Goal: Information Seeking & Learning: Check status

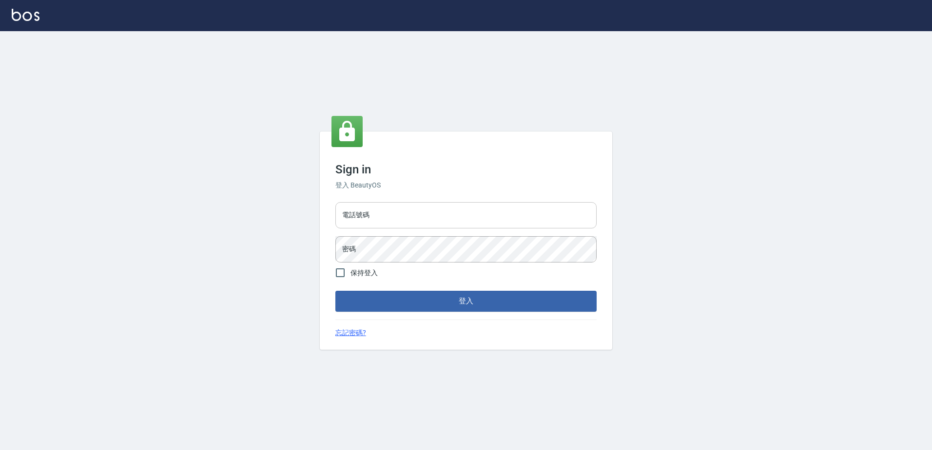
click at [419, 217] on input "電話號碼" at bounding box center [465, 215] width 261 height 26
type input "0426865599"
click at [335, 291] on button "登入" at bounding box center [465, 301] width 261 height 20
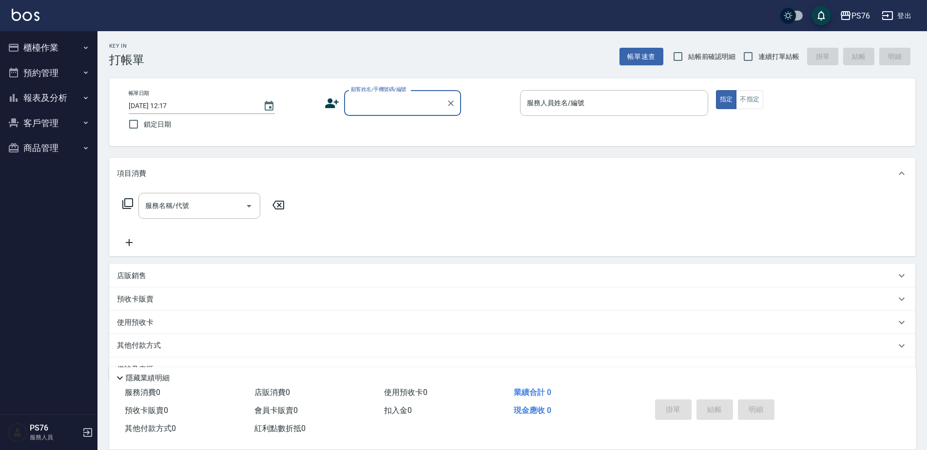
click at [39, 95] on button "報表及分析" at bounding box center [49, 97] width 90 height 25
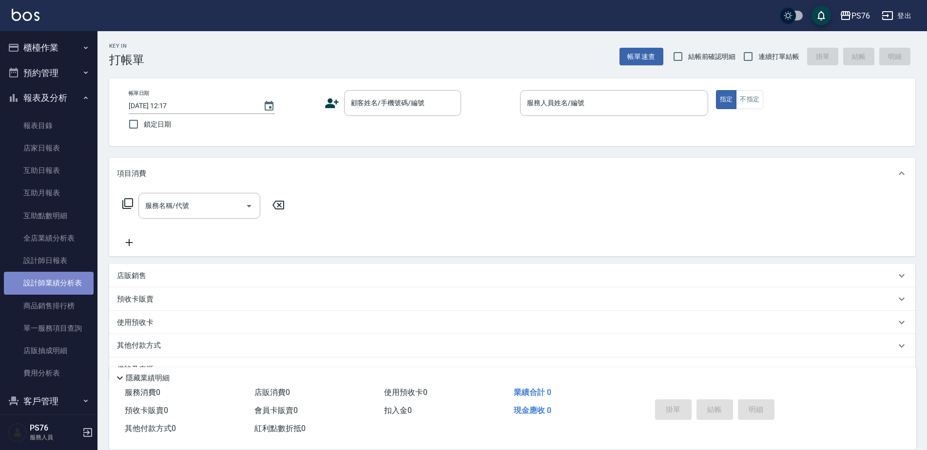
click at [63, 288] on link "設計師業績分析表" at bounding box center [49, 283] width 90 height 22
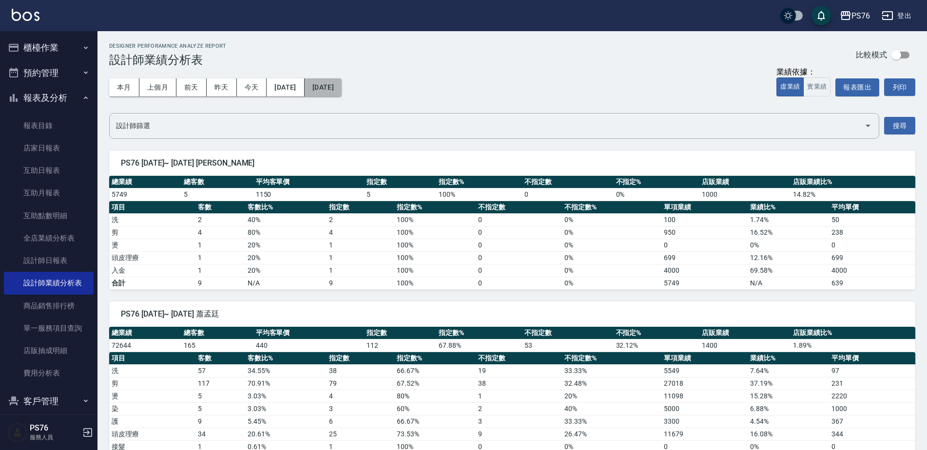
click at [337, 91] on button "[DATE]" at bounding box center [323, 87] width 37 height 18
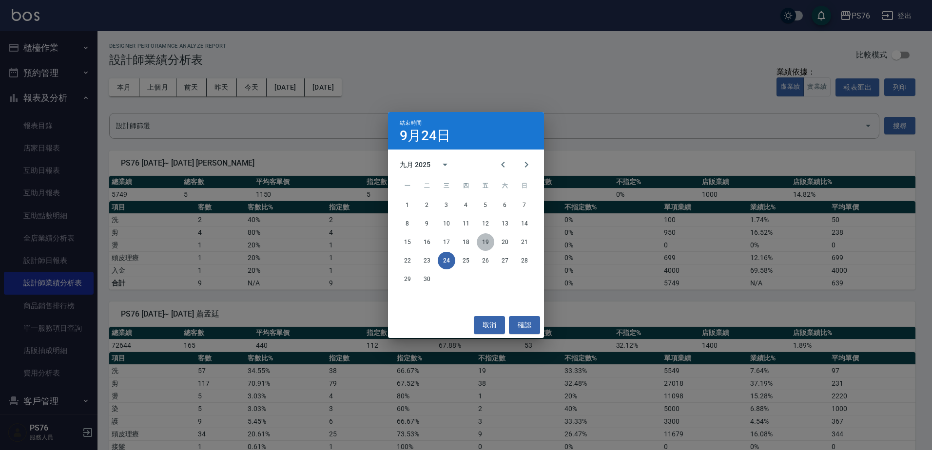
click at [488, 241] on button "19" at bounding box center [486, 242] width 18 height 18
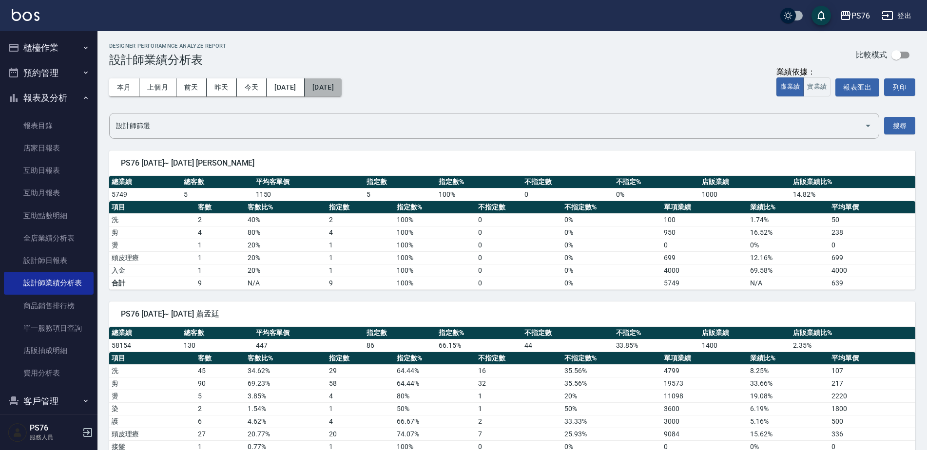
click at [342, 84] on button "[DATE]" at bounding box center [323, 87] width 37 height 18
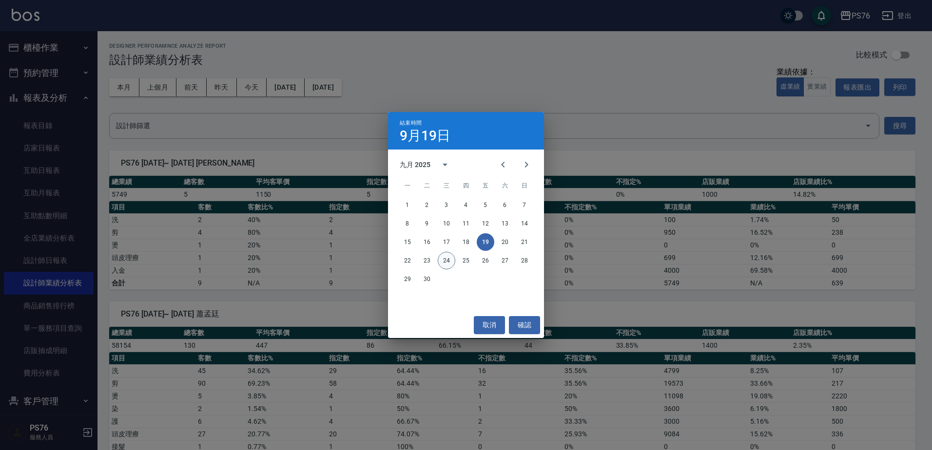
click at [445, 259] on button "24" at bounding box center [447, 261] width 18 height 18
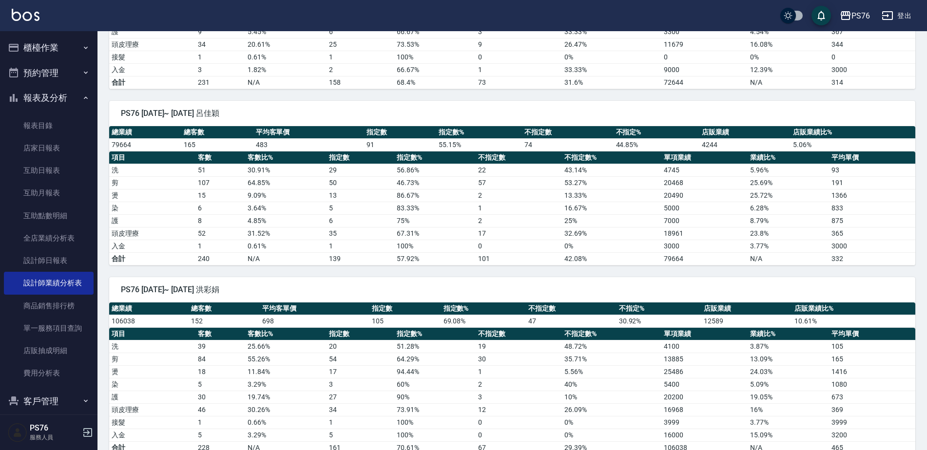
scroll to position [536, 0]
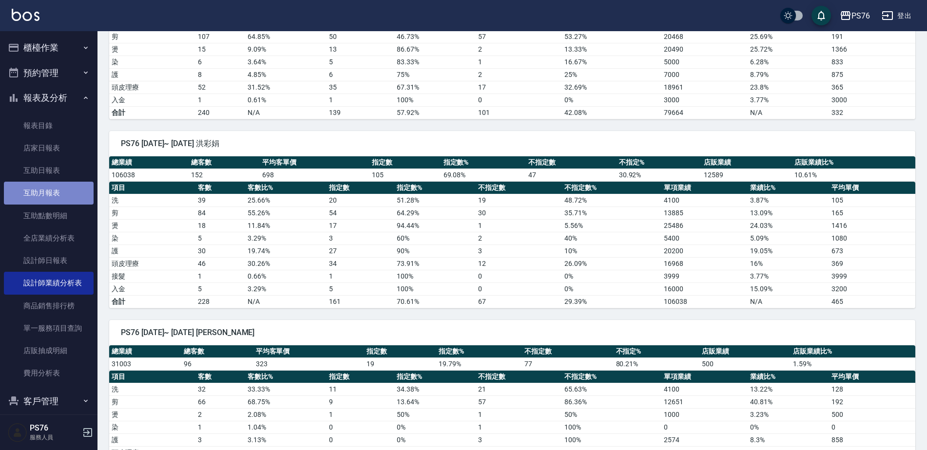
click at [53, 196] on link "互助月報表" at bounding box center [49, 193] width 90 height 22
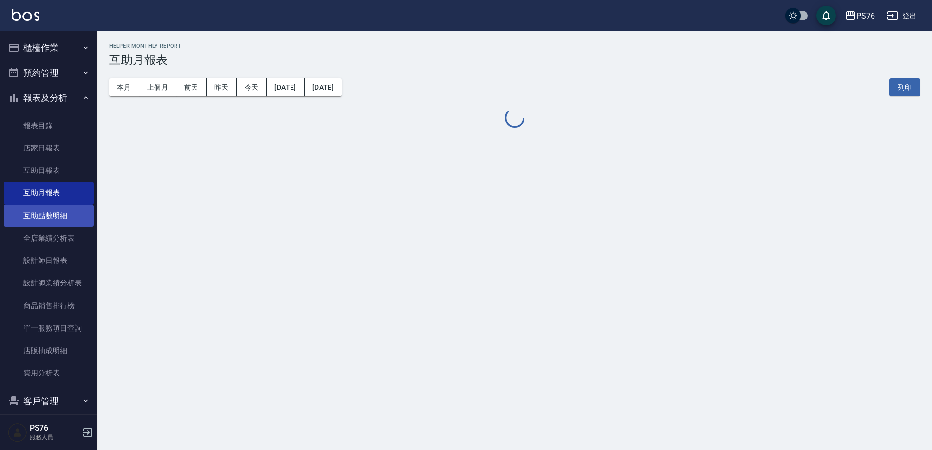
scroll to position [36, 0]
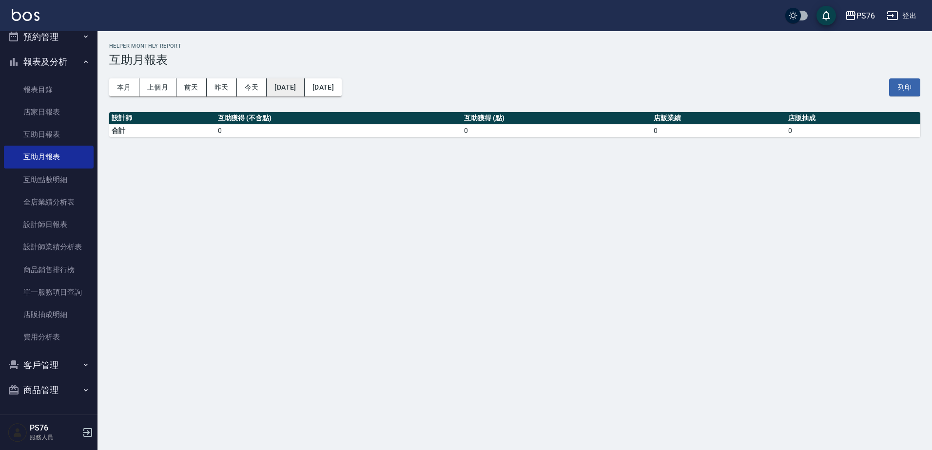
click at [300, 86] on button "[DATE]" at bounding box center [286, 87] width 38 height 18
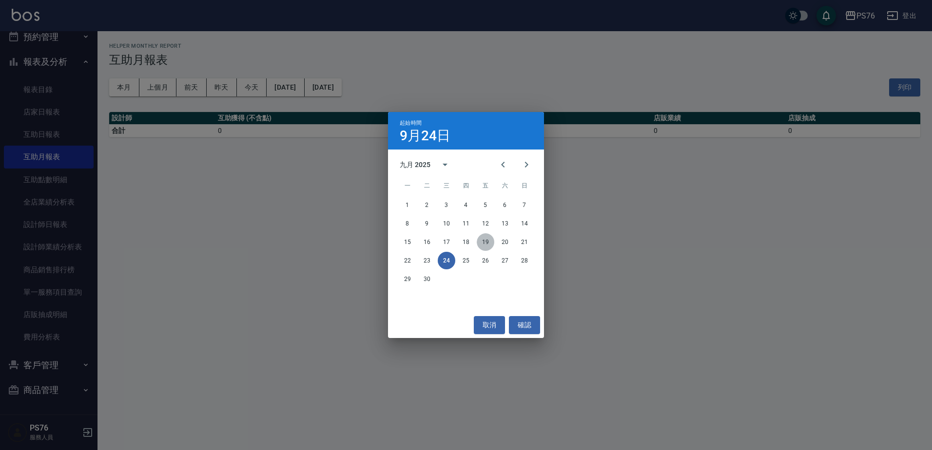
click at [485, 241] on button "19" at bounding box center [486, 242] width 18 height 18
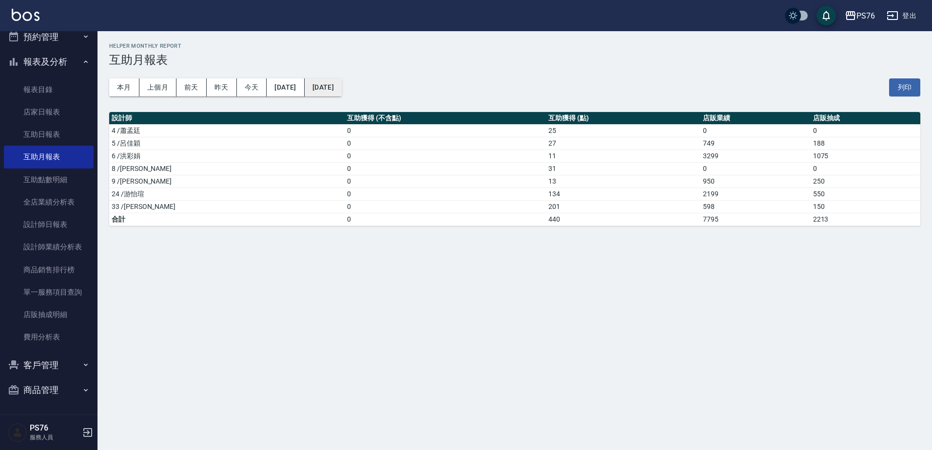
click at [342, 83] on button "[DATE]" at bounding box center [323, 87] width 37 height 18
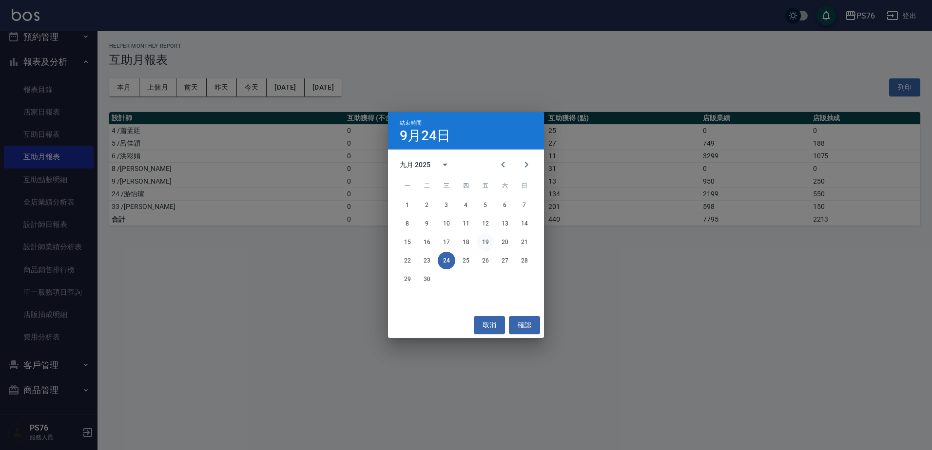
click at [486, 240] on button "19" at bounding box center [486, 242] width 18 height 18
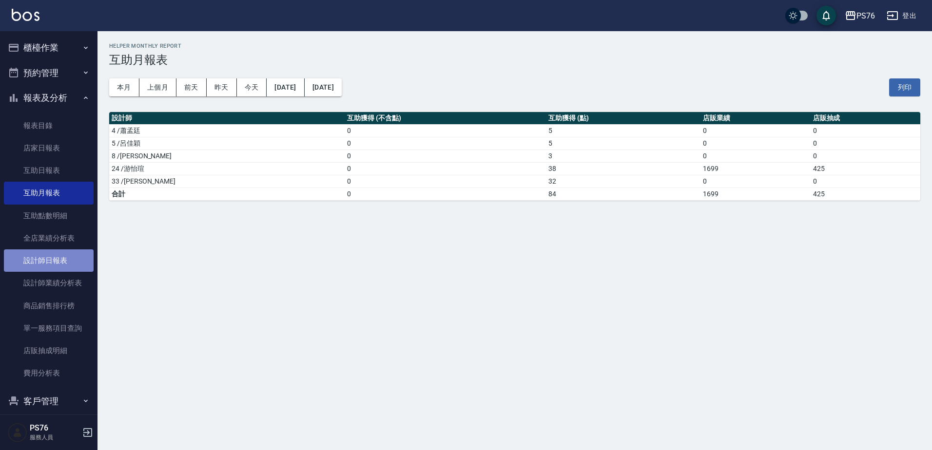
click at [63, 263] on link "設計師日報表" at bounding box center [49, 261] width 90 height 22
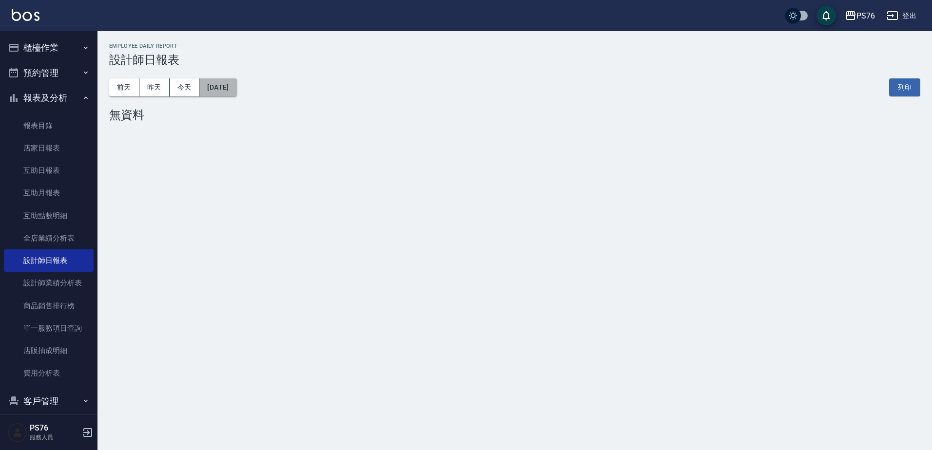
click at [236, 89] on button "[DATE]" at bounding box center [217, 87] width 37 height 18
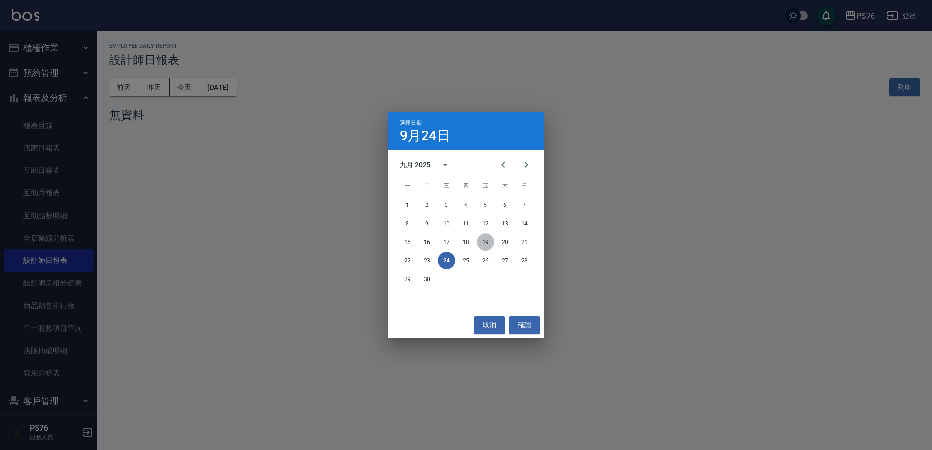
click at [485, 241] on button "19" at bounding box center [486, 242] width 18 height 18
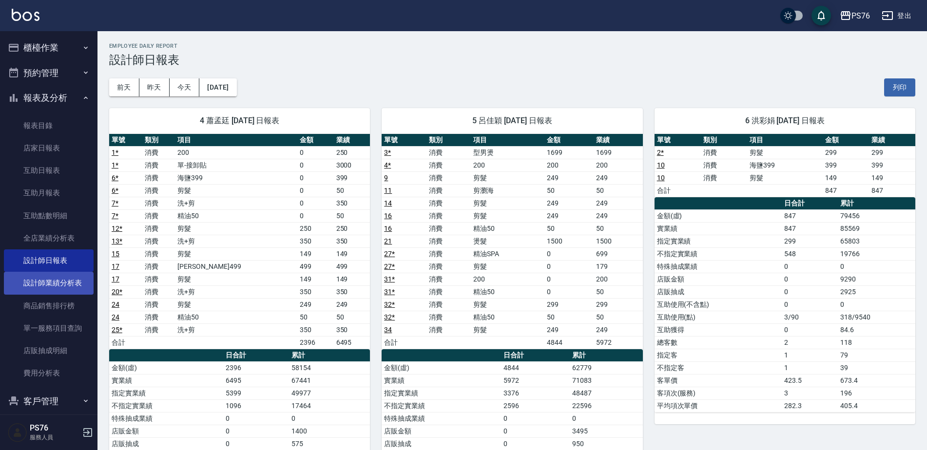
click at [71, 282] on link "設計師業績分析表" at bounding box center [49, 283] width 90 height 22
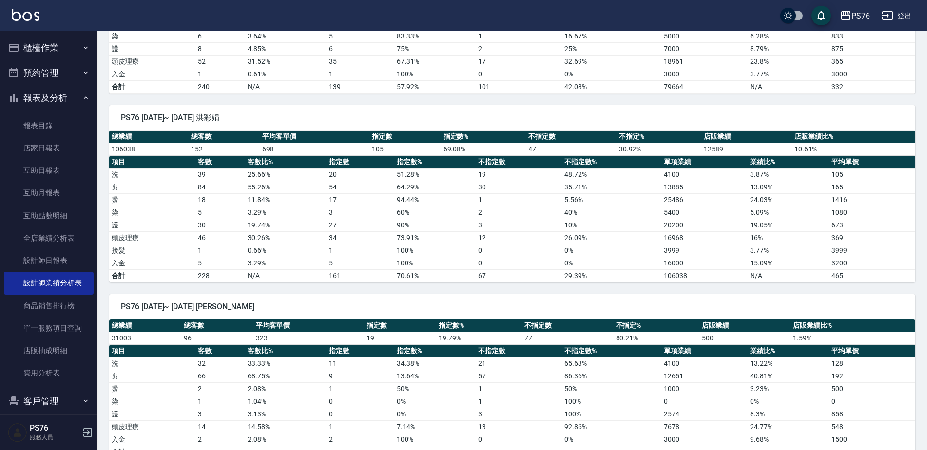
scroll to position [544, 0]
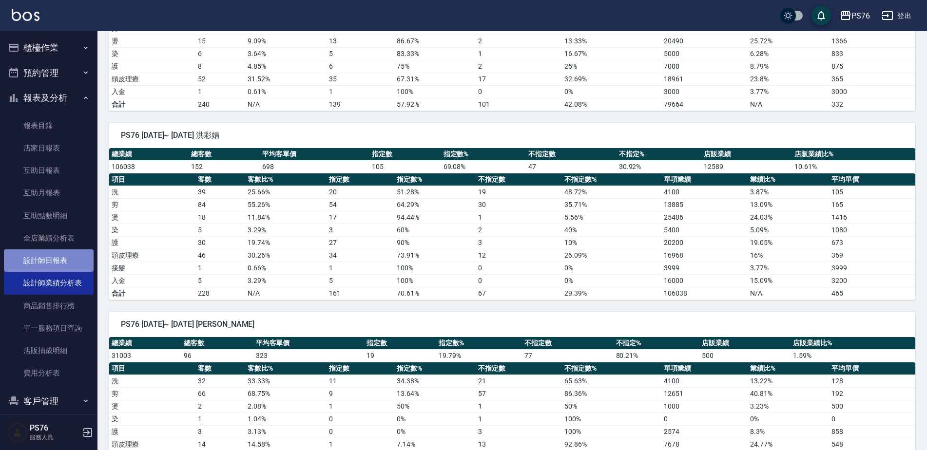
click at [68, 262] on link "設計師日報表" at bounding box center [49, 261] width 90 height 22
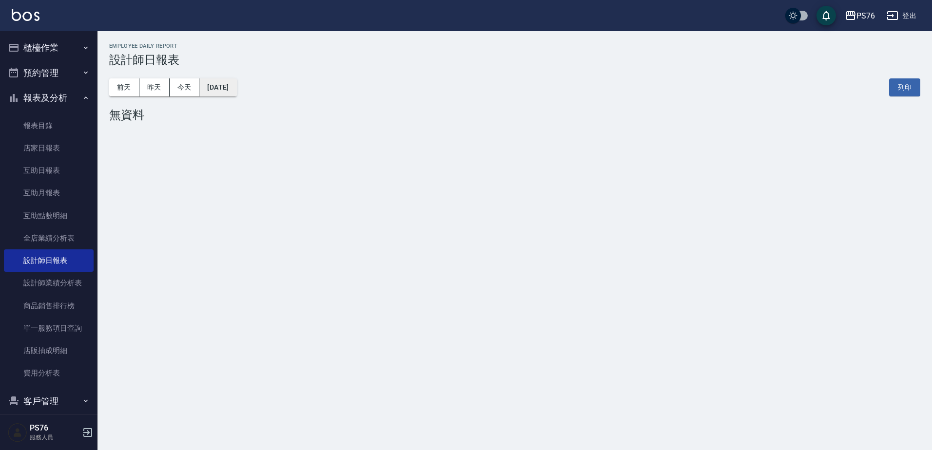
click at [236, 85] on button "[DATE]" at bounding box center [217, 87] width 37 height 18
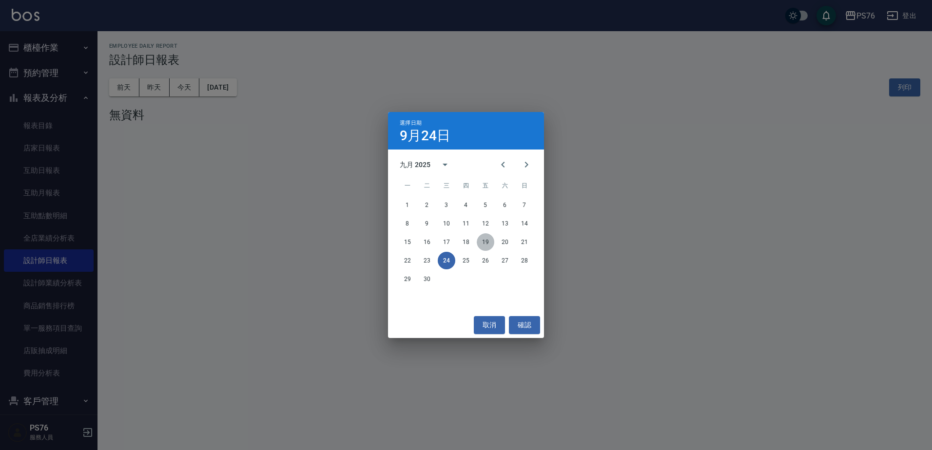
click at [491, 238] on button "19" at bounding box center [486, 242] width 18 height 18
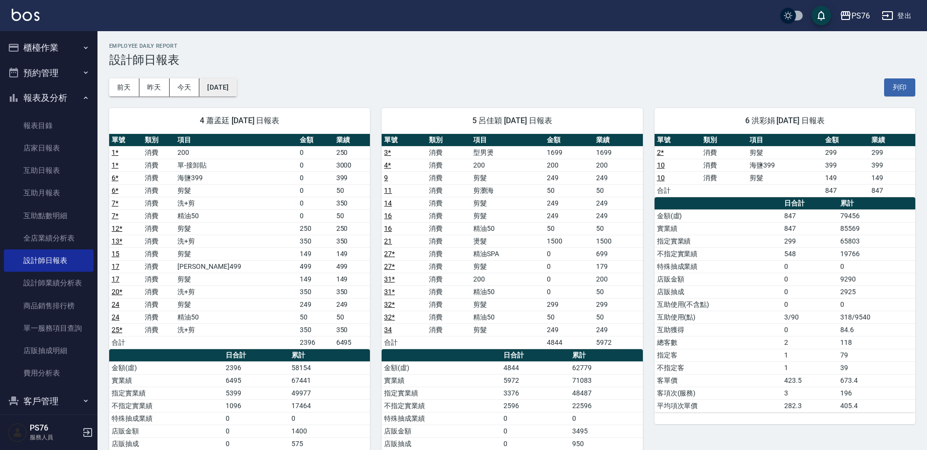
click at [221, 86] on button "[DATE]" at bounding box center [217, 87] width 37 height 18
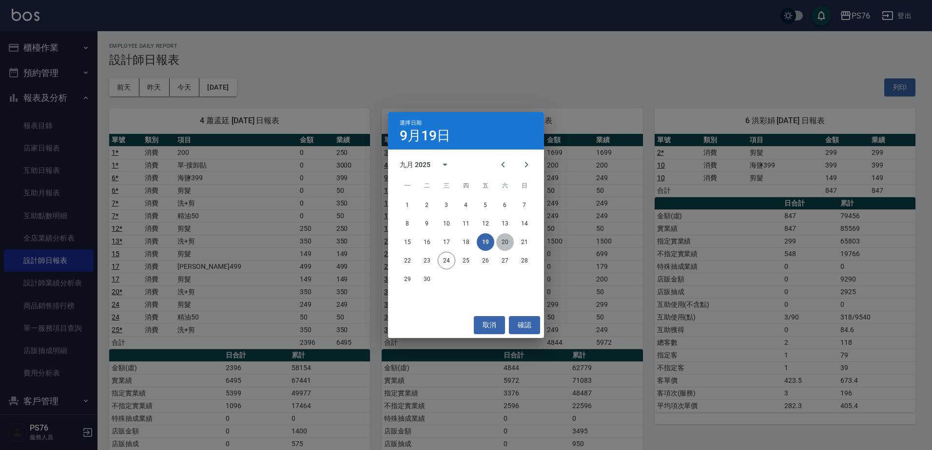
click at [500, 241] on button "20" at bounding box center [505, 242] width 18 height 18
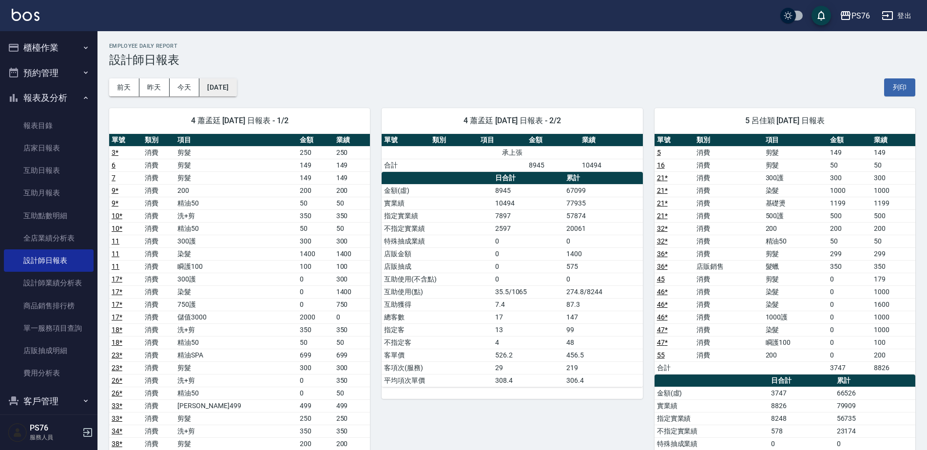
click at [226, 87] on button "[DATE]" at bounding box center [217, 87] width 37 height 18
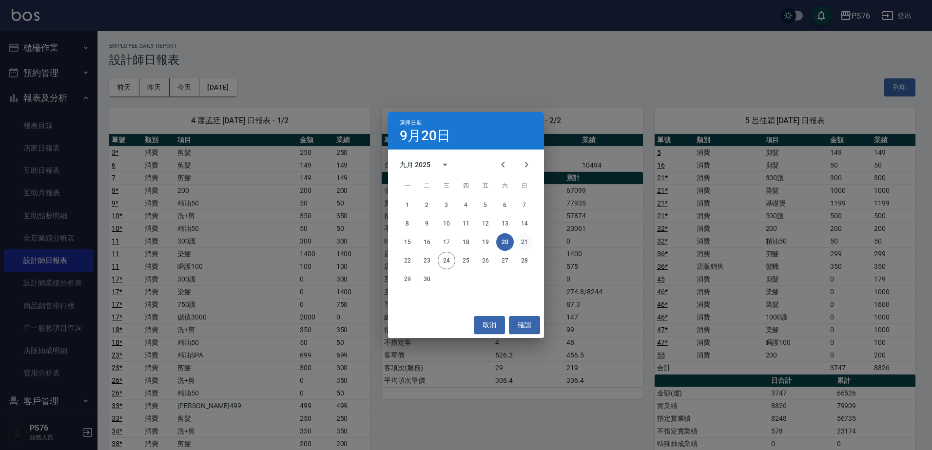
click at [521, 242] on button "21" at bounding box center [525, 242] width 18 height 18
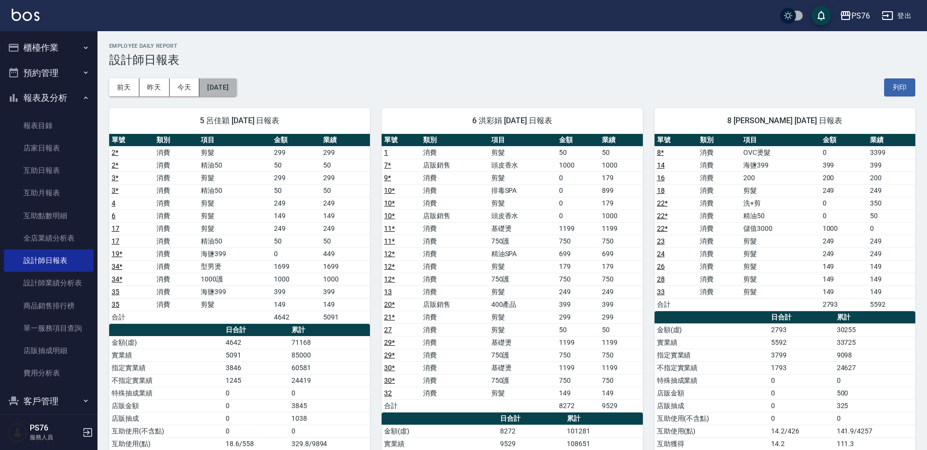
click at [213, 93] on button "[DATE]" at bounding box center [217, 87] width 37 height 18
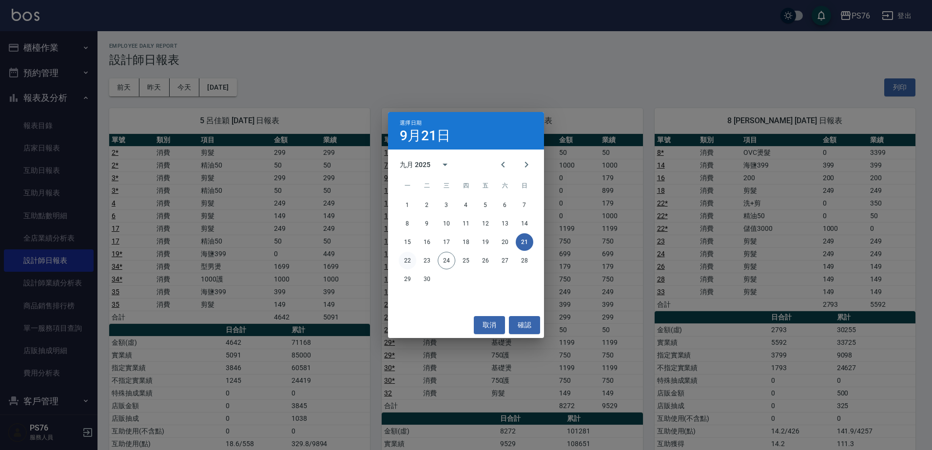
click at [409, 265] on button "22" at bounding box center [408, 261] width 18 height 18
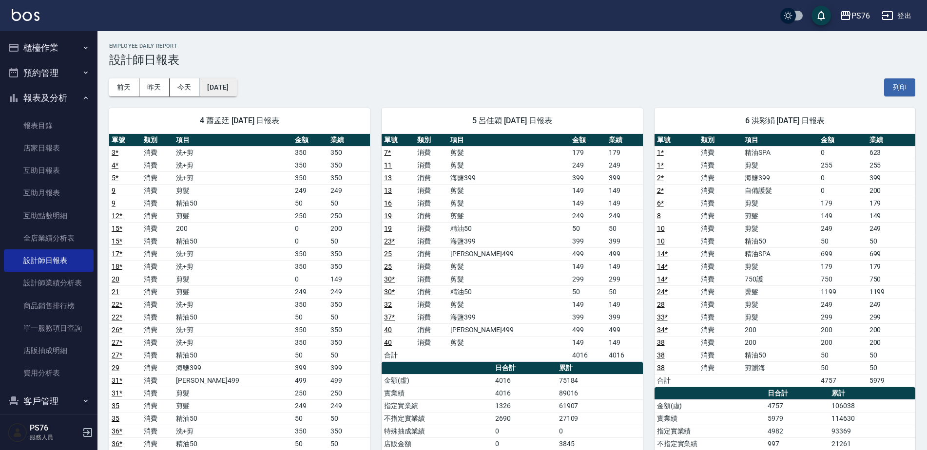
click at [222, 83] on button "[DATE]" at bounding box center [217, 87] width 37 height 18
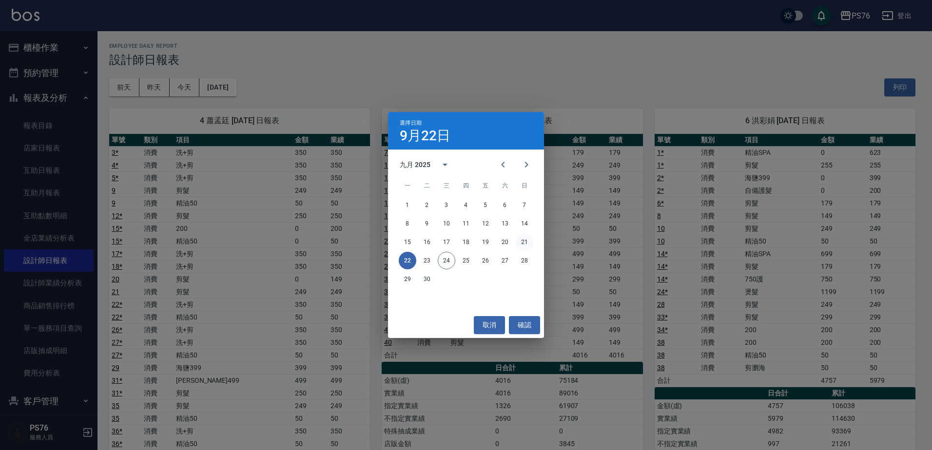
click at [520, 241] on button "21" at bounding box center [525, 242] width 18 height 18
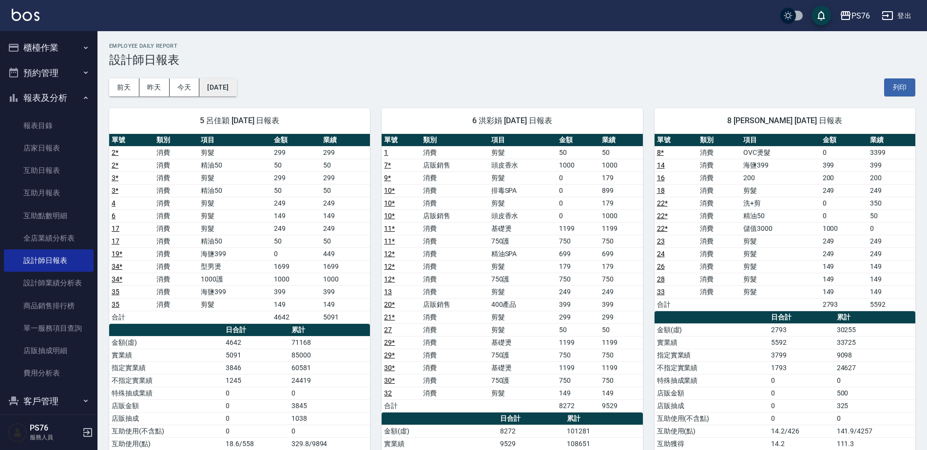
click at [222, 82] on button "[DATE]" at bounding box center [217, 87] width 37 height 18
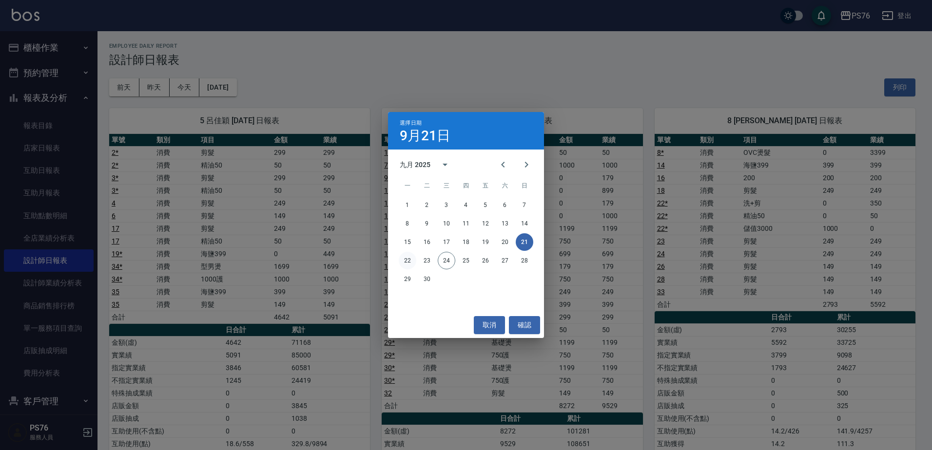
click at [403, 263] on button "22" at bounding box center [408, 261] width 18 height 18
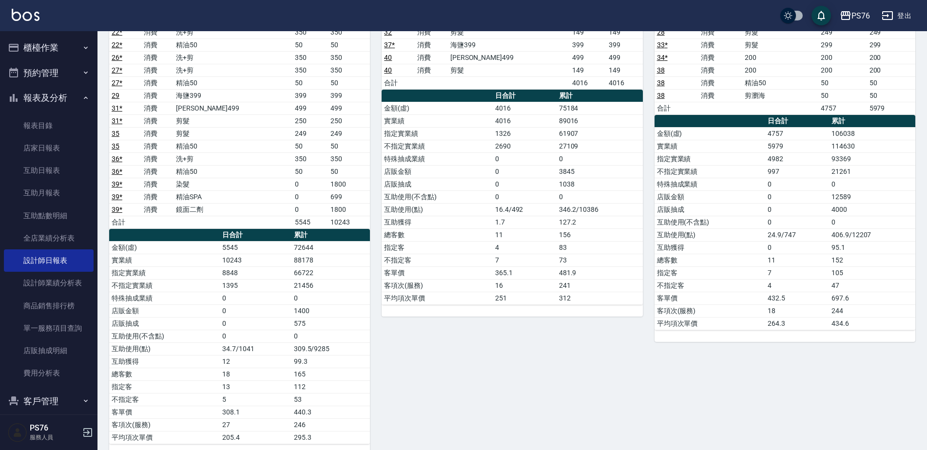
scroll to position [341, 0]
